Goal: Check status: Check status

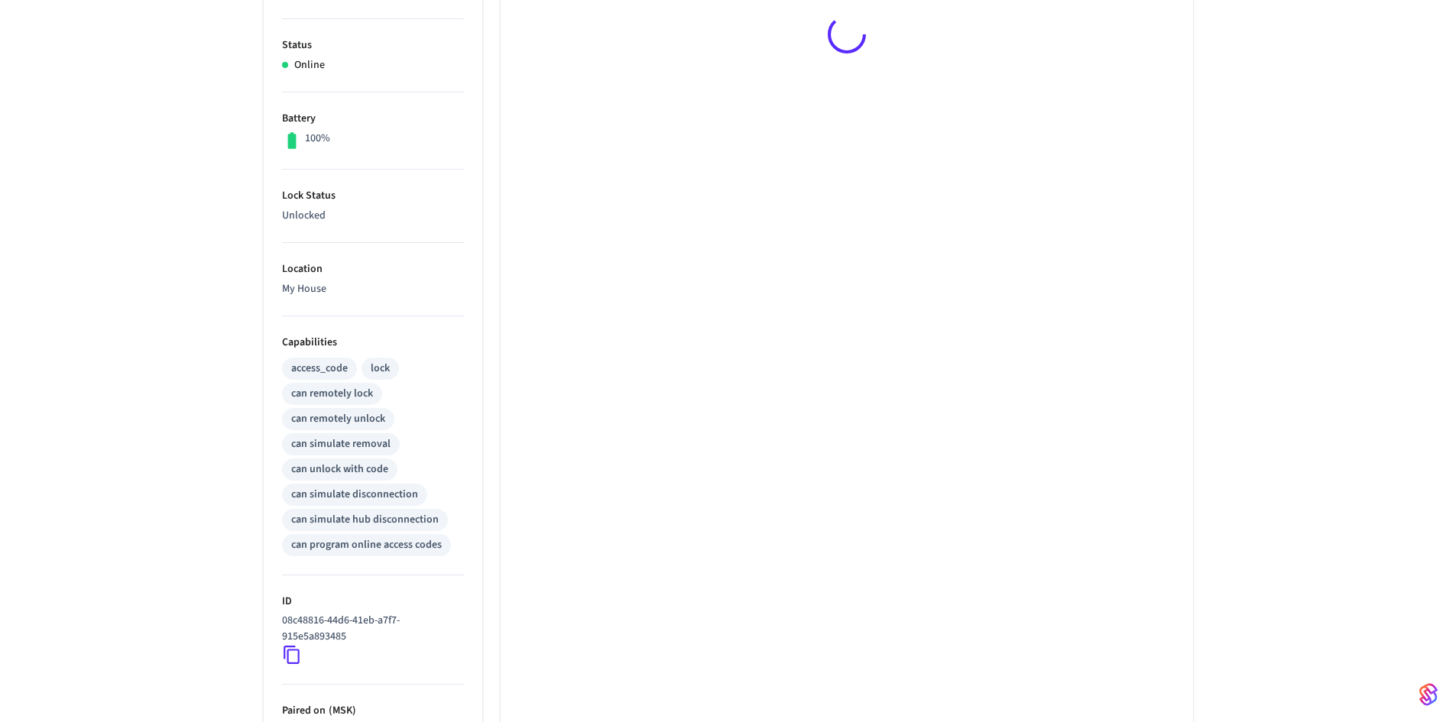
scroll to position [471, 0]
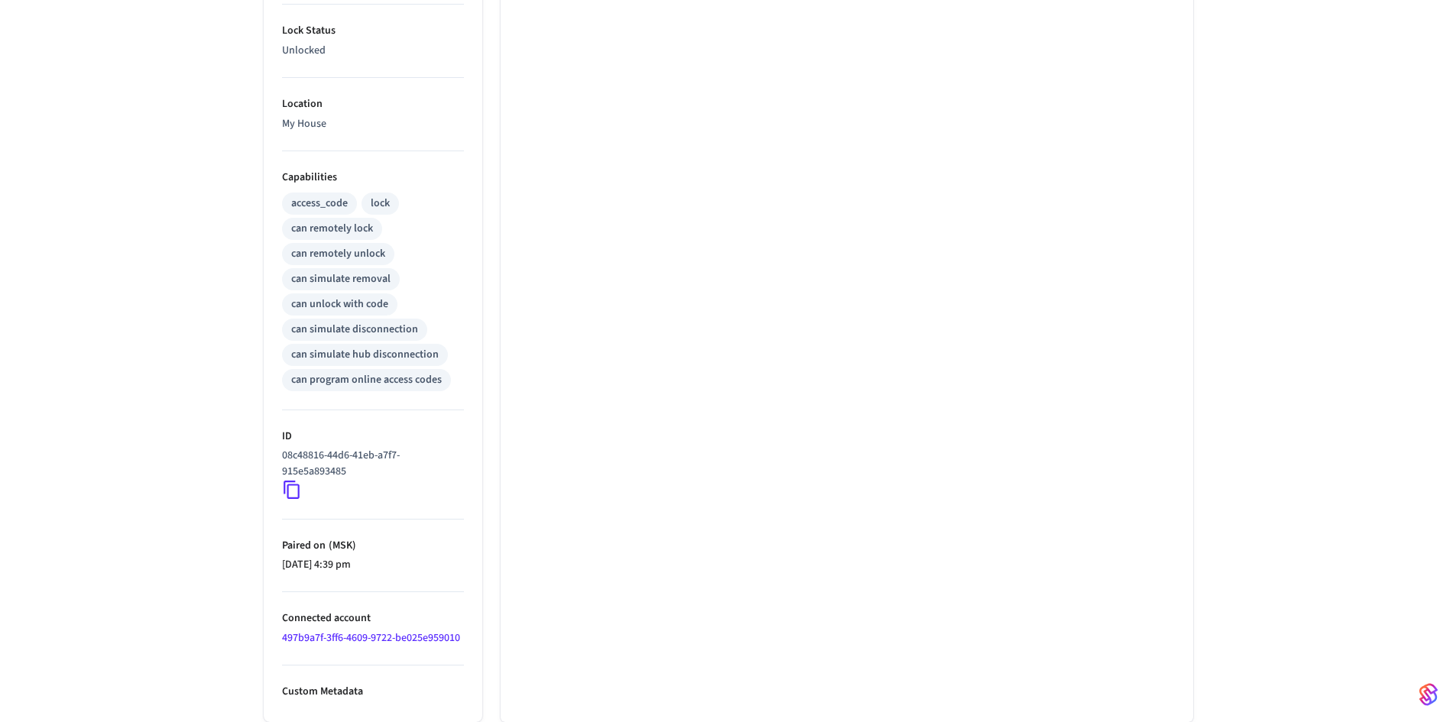
click at [292, 488] on icon at bounding box center [292, 490] width 20 height 20
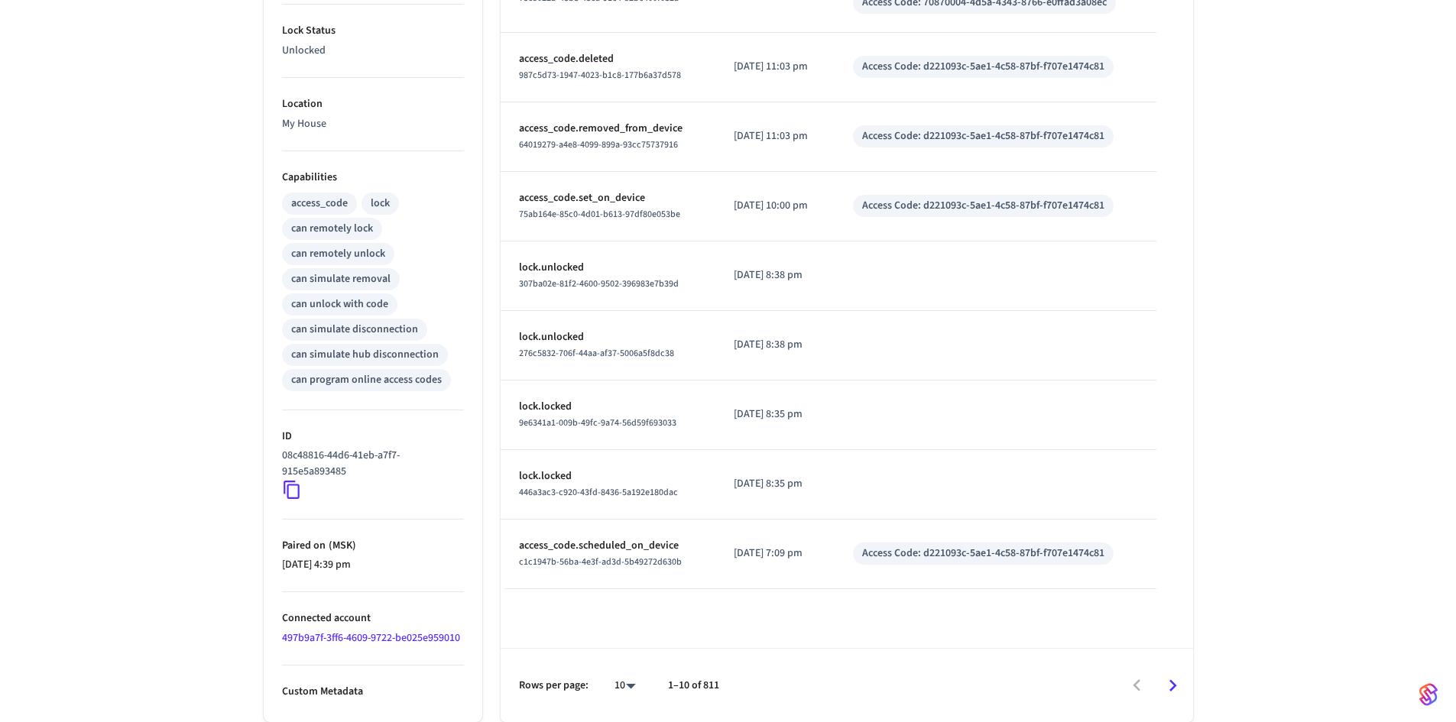
click at [147, 378] on div "BACK DOOR ​ ​ Properties Type August Status Online Battery 100% Lock Status Unl…" at bounding box center [728, 182] width 1456 height 1080
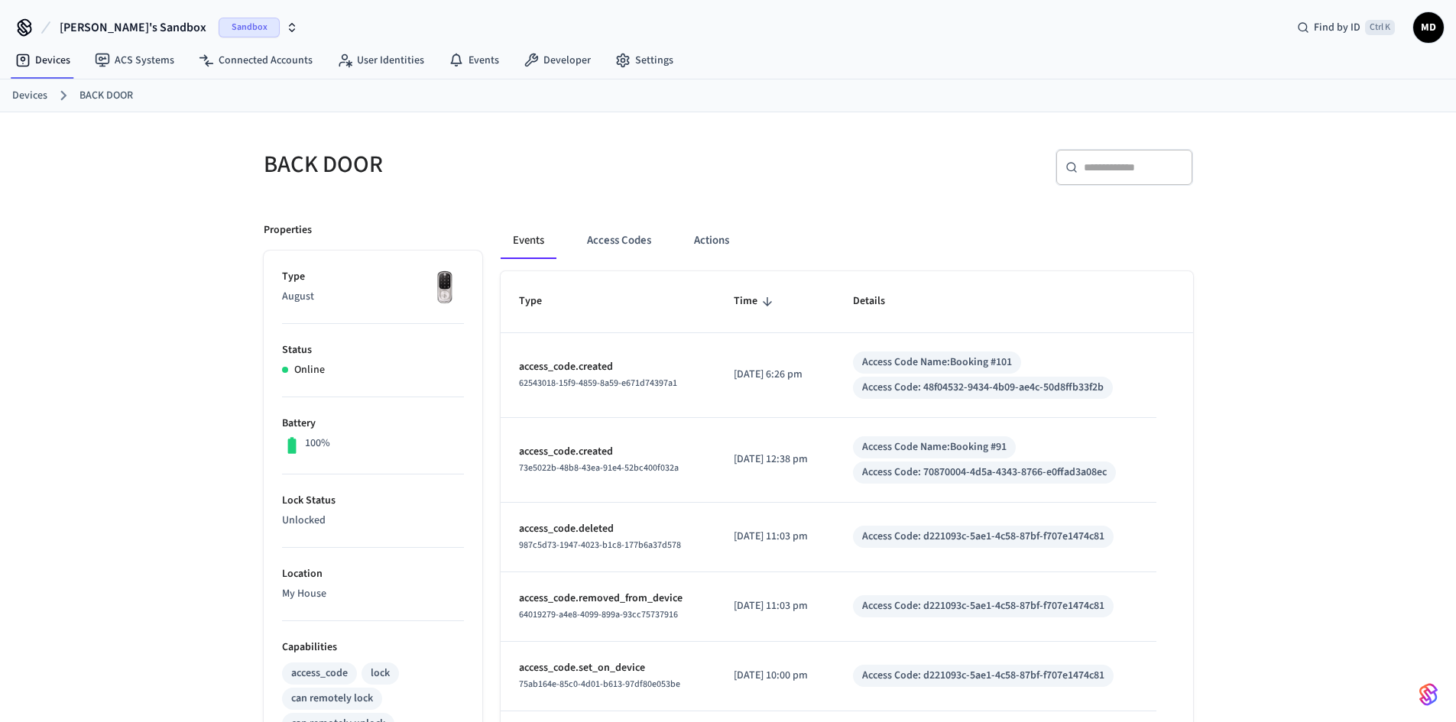
scroll to position [0, 0]
click at [729, 232] on button "Actions" at bounding box center [712, 241] width 60 height 37
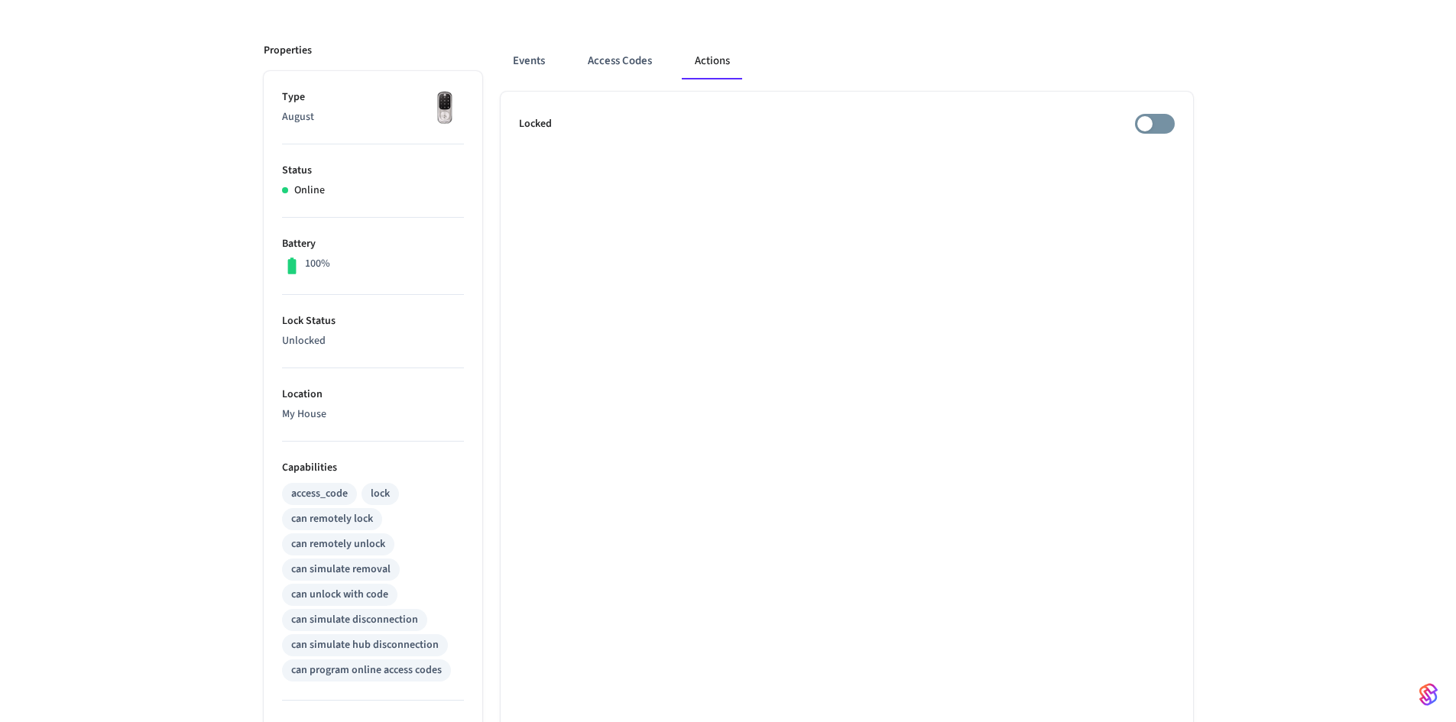
scroll to position [153, 0]
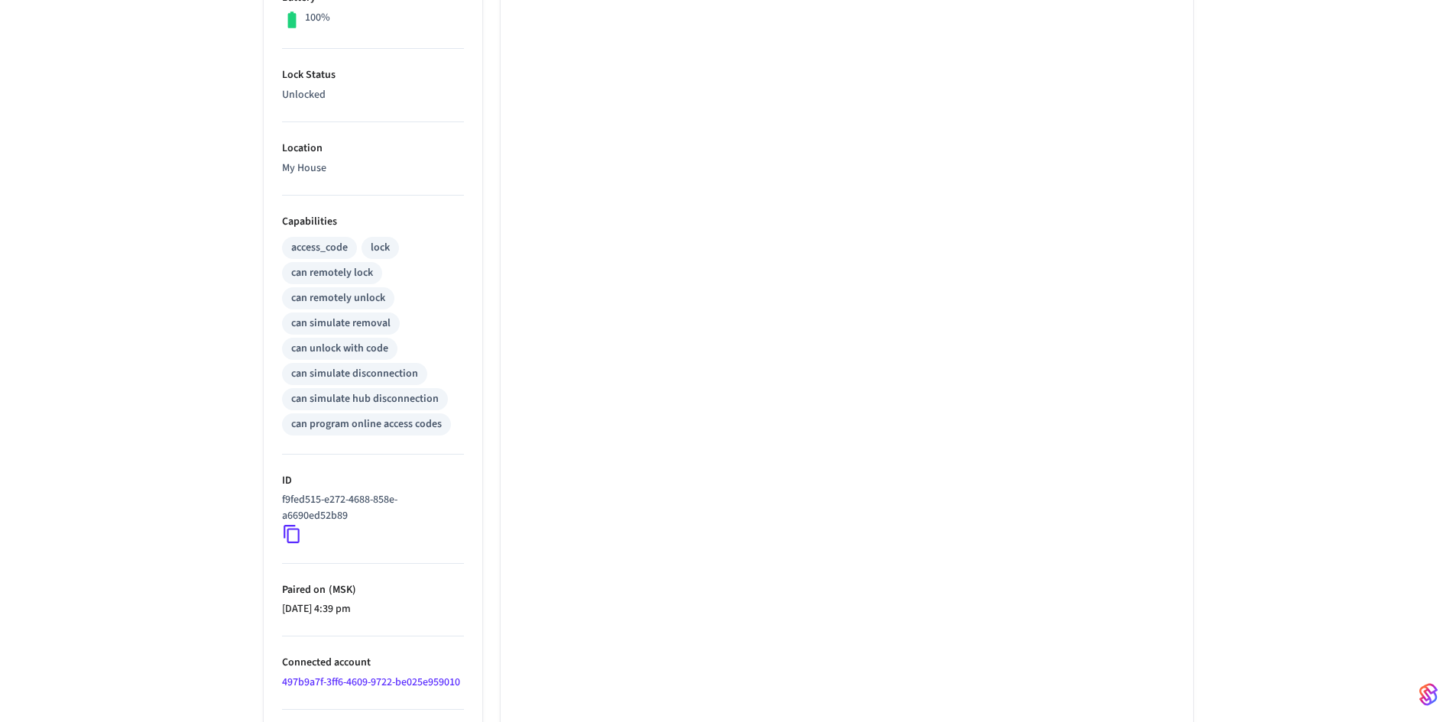
scroll to position [471, 0]
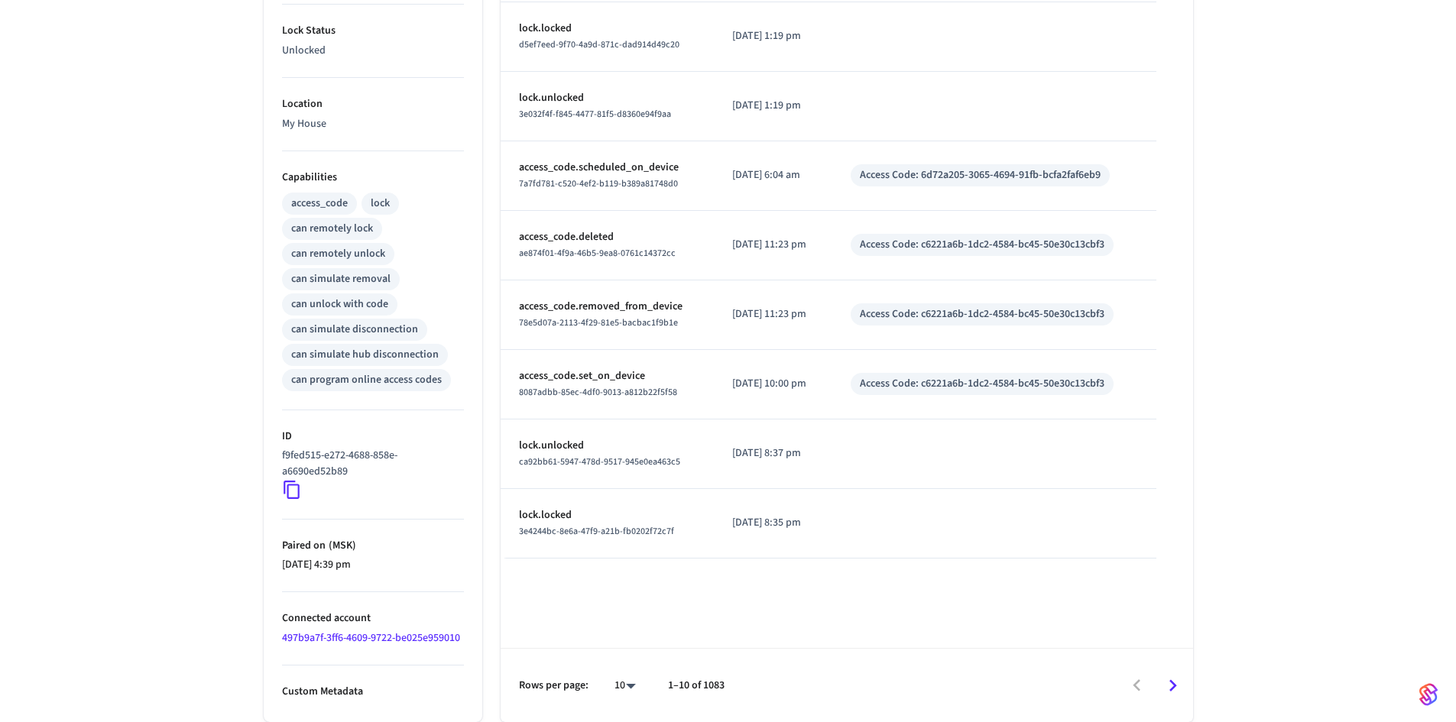
click at [298, 493] on icon at bounding box center [291, 490] width 16 height 18
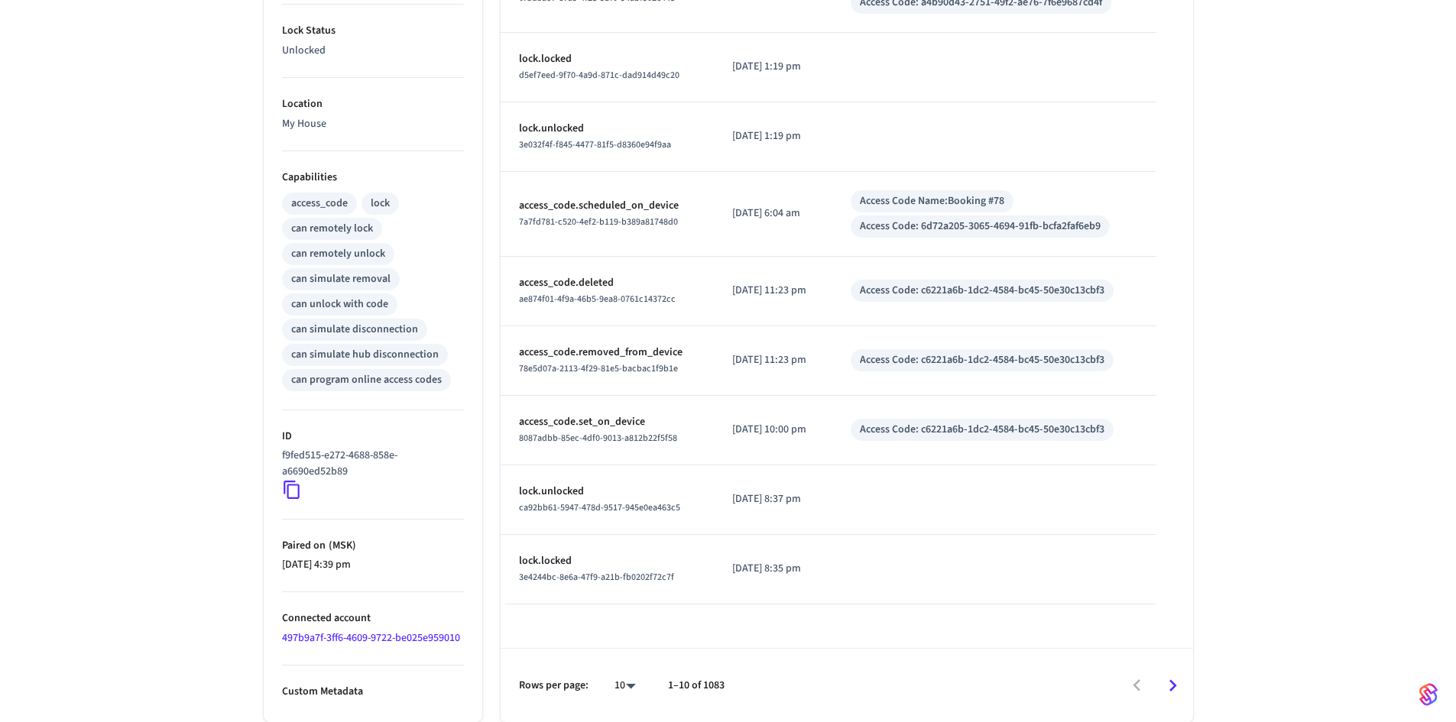
click at [196, 355] on div "GARAGE ​ ​ Properties Type August Status Online Battery 100% Lock Status Unlock…" at bounding box center [728, 182] width 1456 height 1080
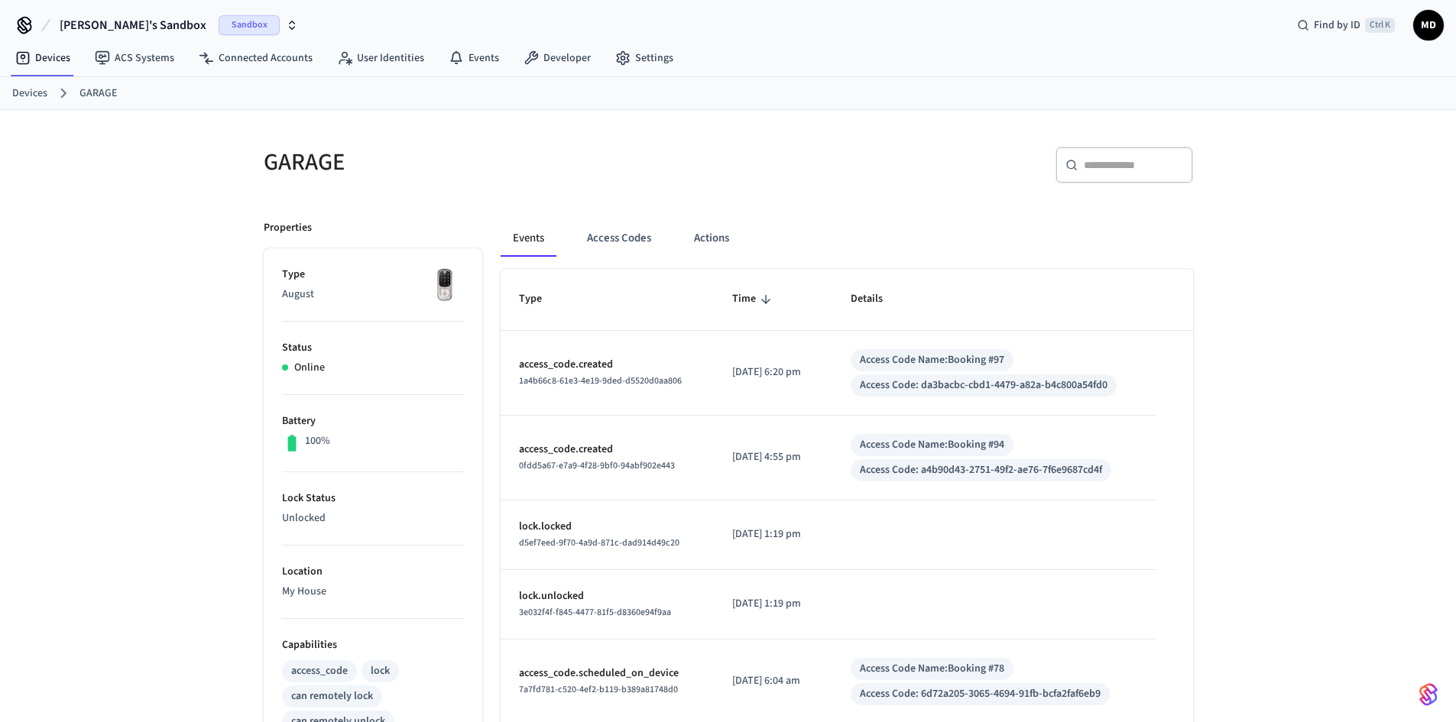
scroll to position [0, 0]
